Goal: Information Seeking & Learning: Learn about a topic

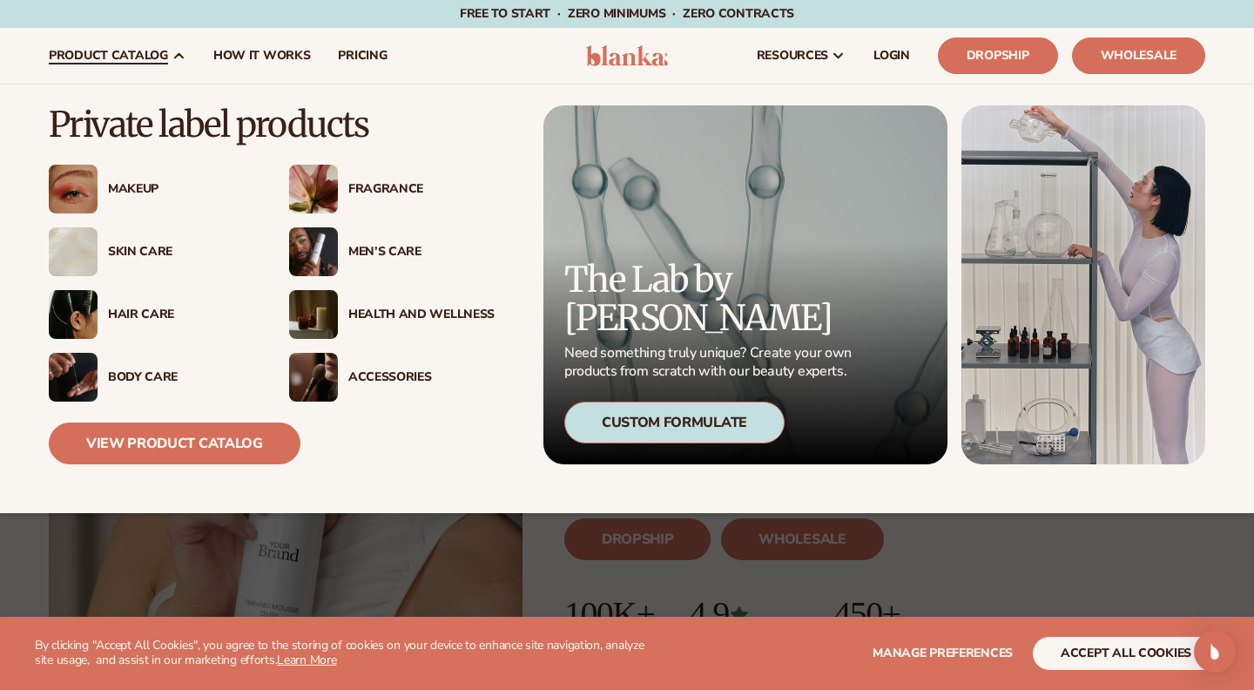
click at [130, 194] on div "Makeup" at bounding box center [181, 189] width 146 height 15
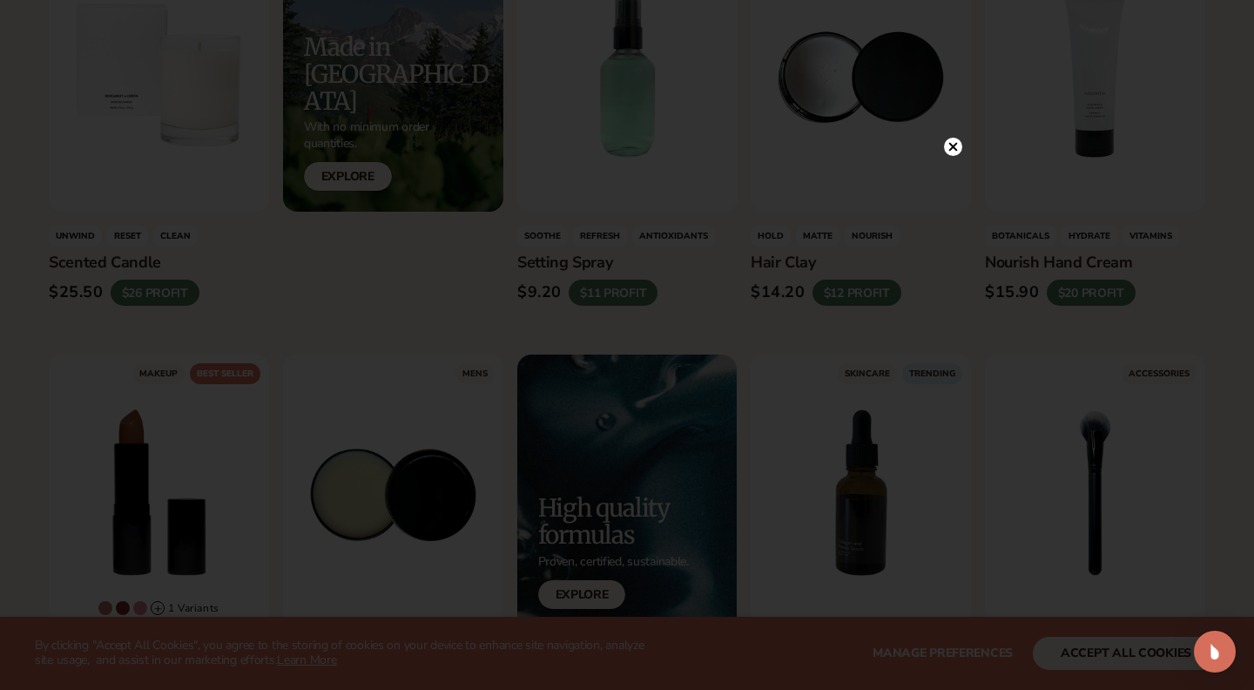
scroll to position [1878, 0]
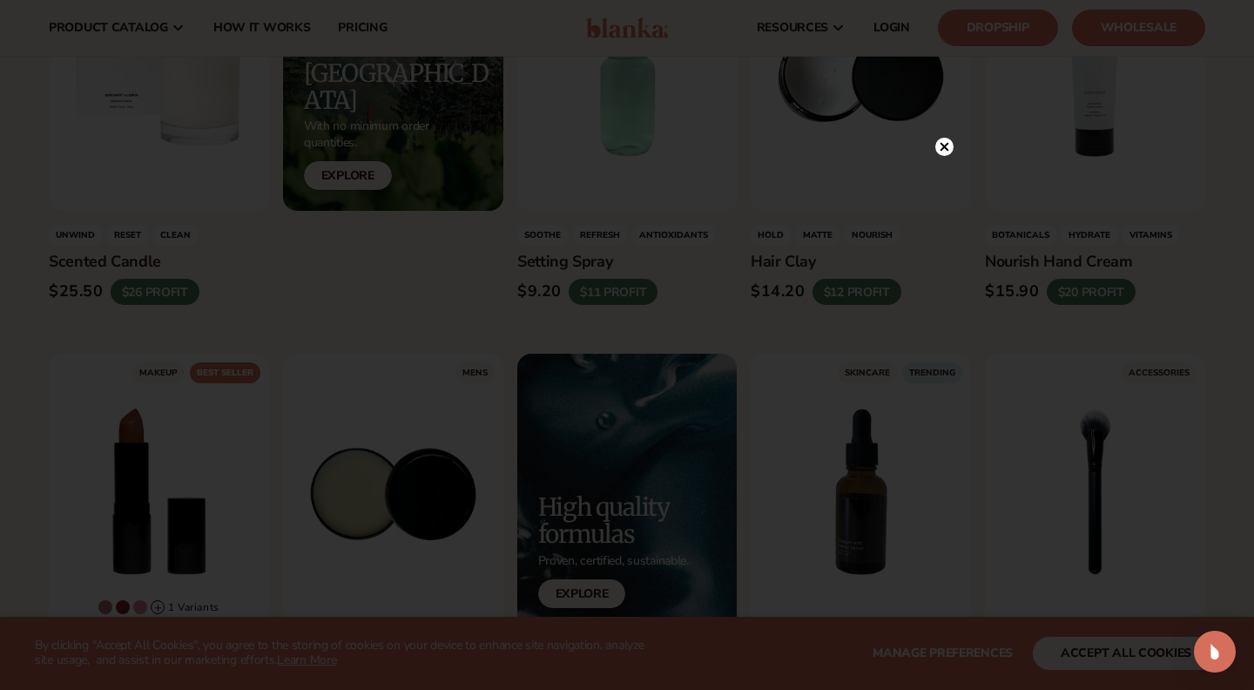
click at [0, 522] on div at bounding box center [627, 345] width 1254 height 690
click at [942, 153] on circle at bounding box center [944, 147] width 18 height 18
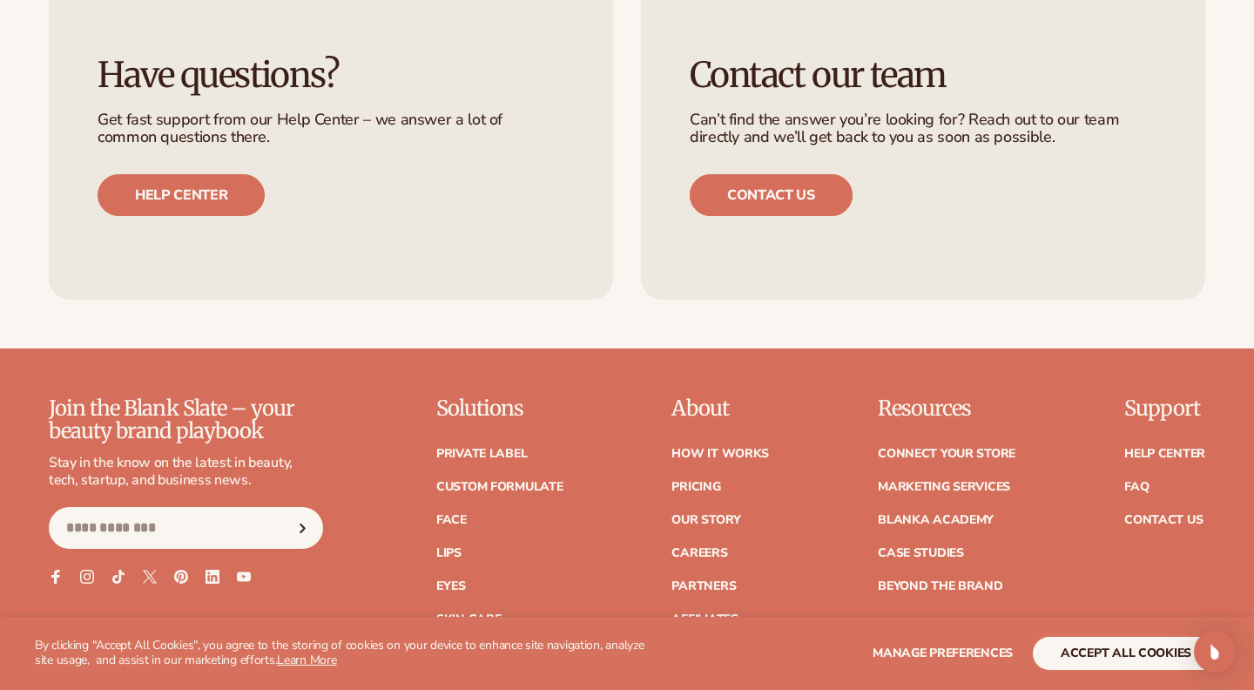
scroll to position [5478, 0]
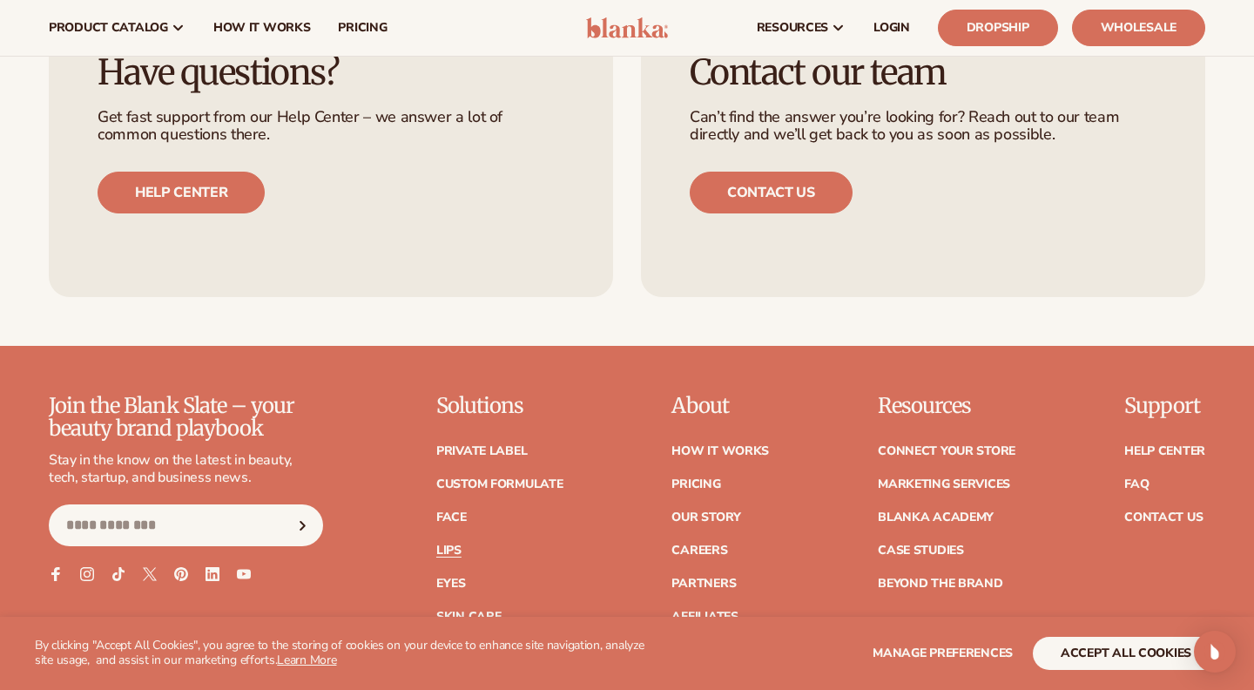
click at [451, 544] on link "Lips" at bounding box center [448, 550] width 25 height 12
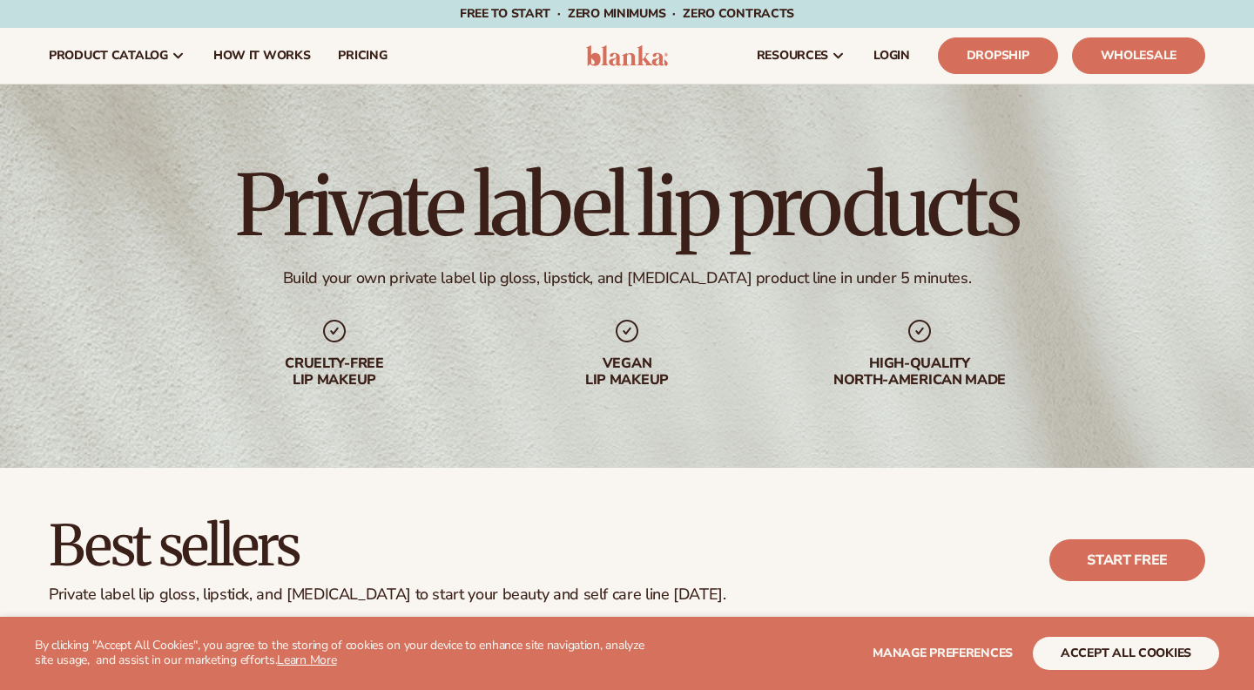
scroll to position [267, 0]
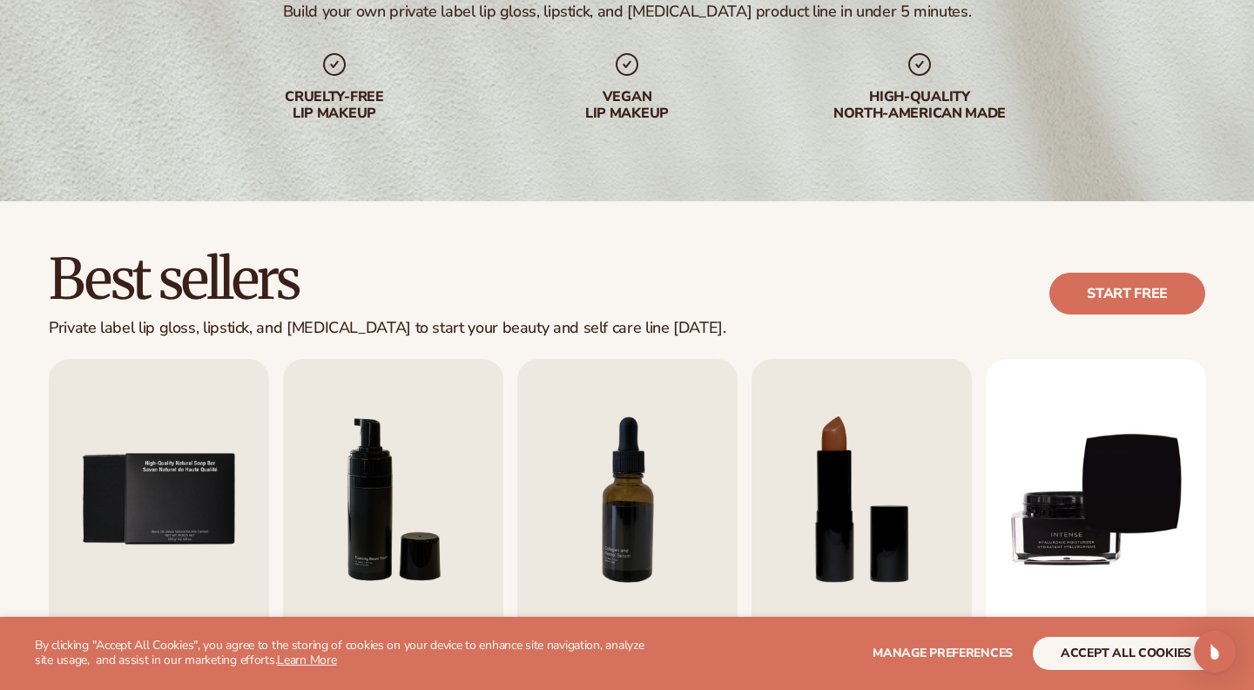
click at [708, 160] on div "Private label lip products Build your own private label lip gloss, lipstick, an…" at bounding box center [627, 9] width 1254 height 383
click at [1055, 648] on button "accept all cookies" at bounding box center [1126, 653] width 186 height 33
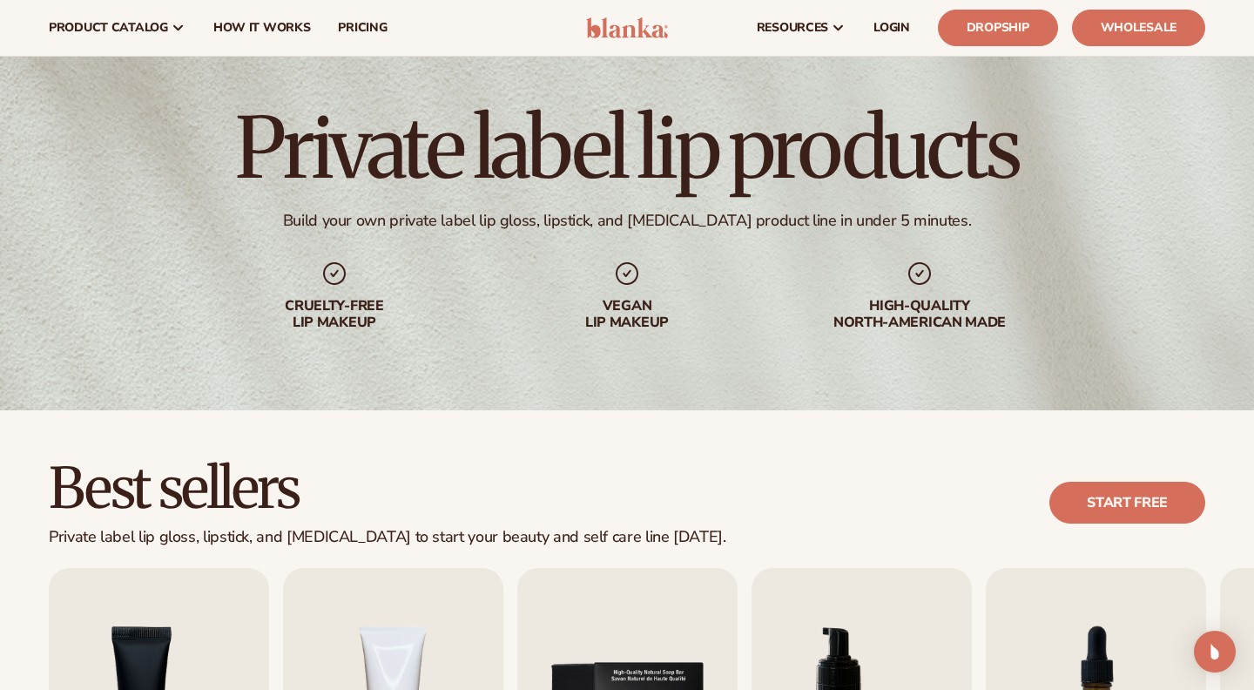
scroll to position [0, 0]
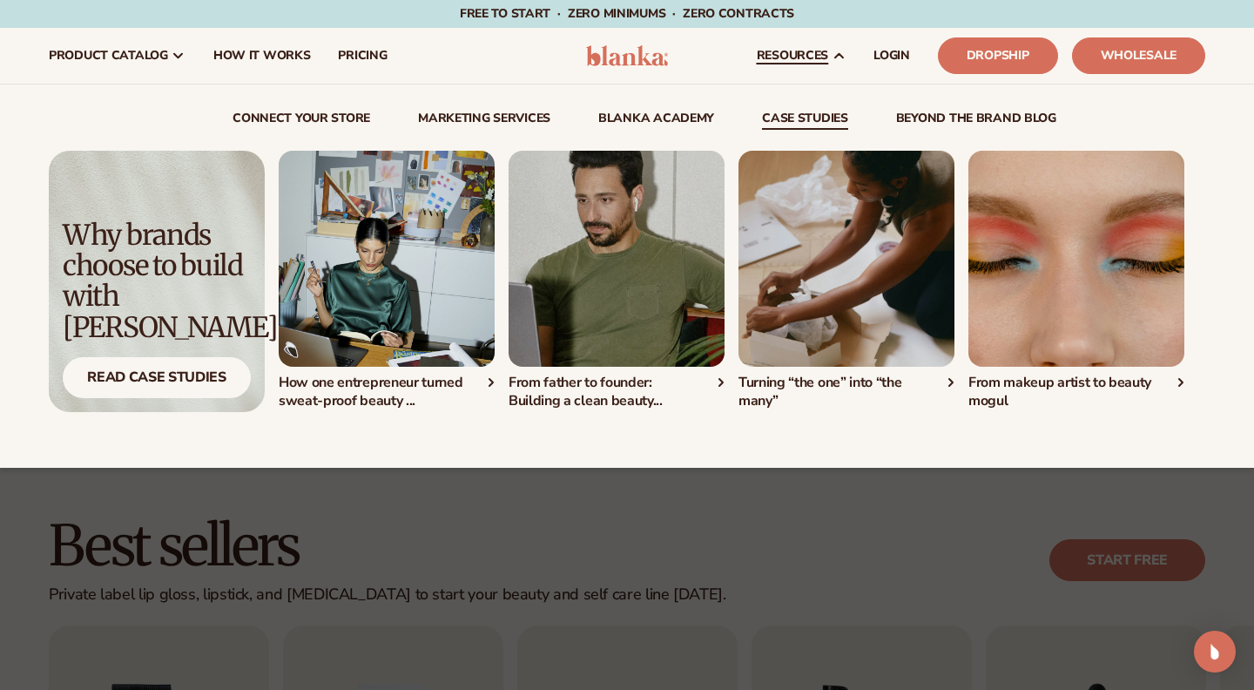
click at [818, 121] on link "case studies" at bounding box center [805, 120] width 86 height 17
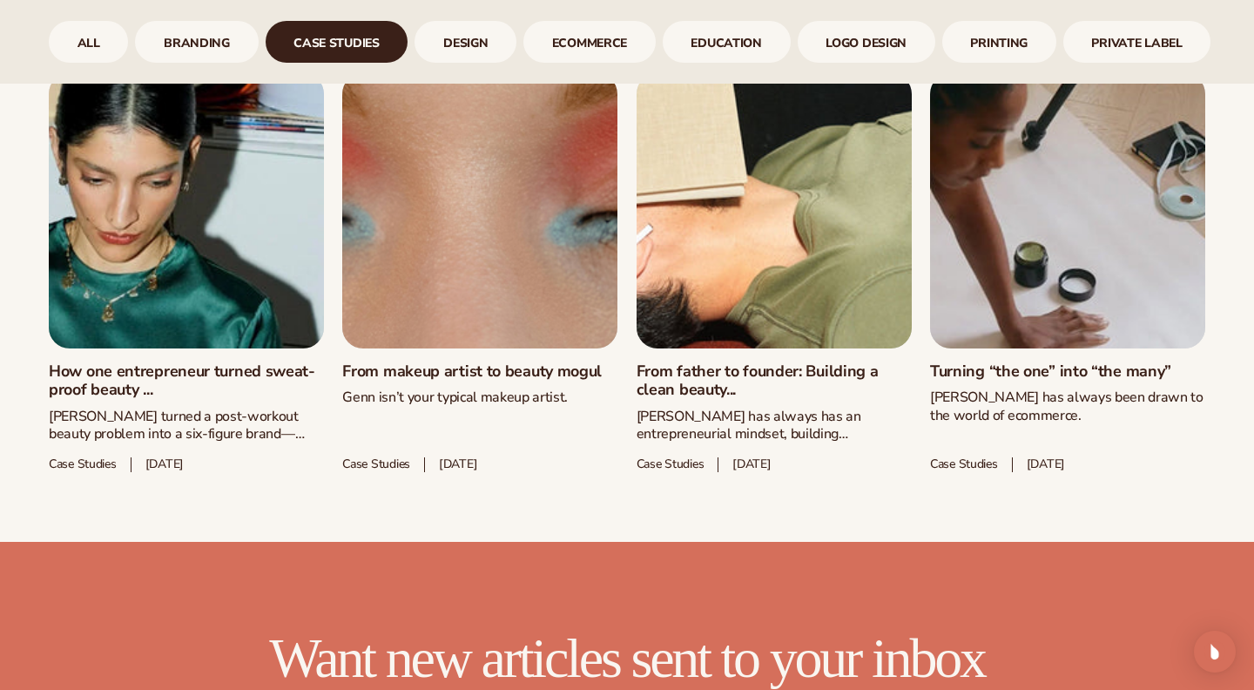
scroll to position [919, 0]
